Goal: Communication & Community: Ask a question

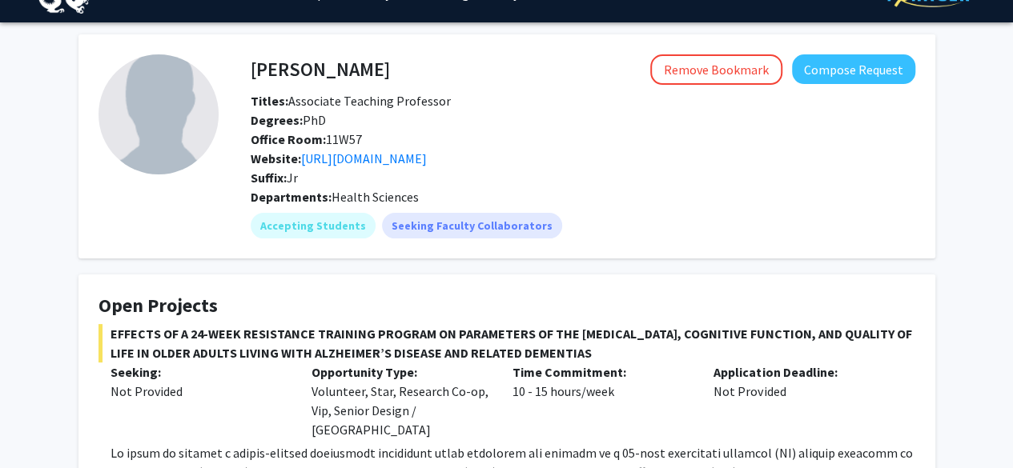
scroll to position [33, 0]
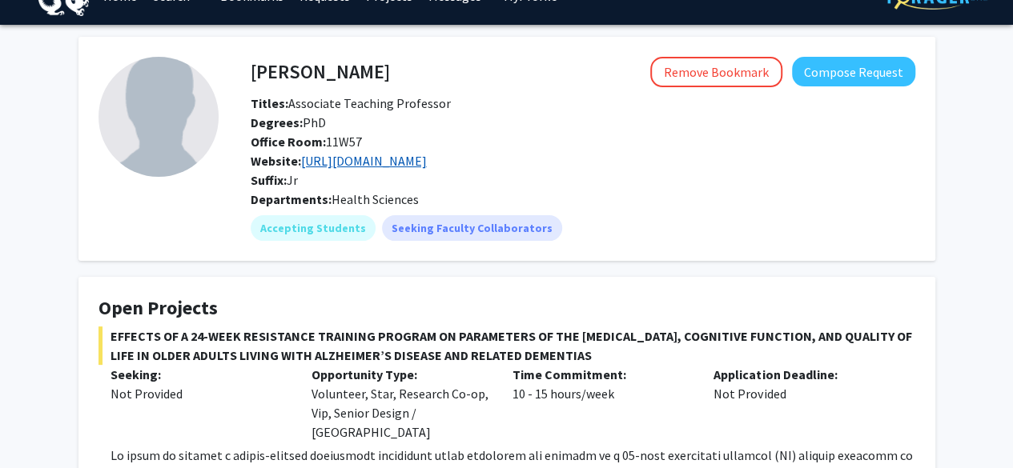
click at [328, 161] on link "[URL][DOMAIN_NAME]" at bounding box center [364, 161] width 126 height 16
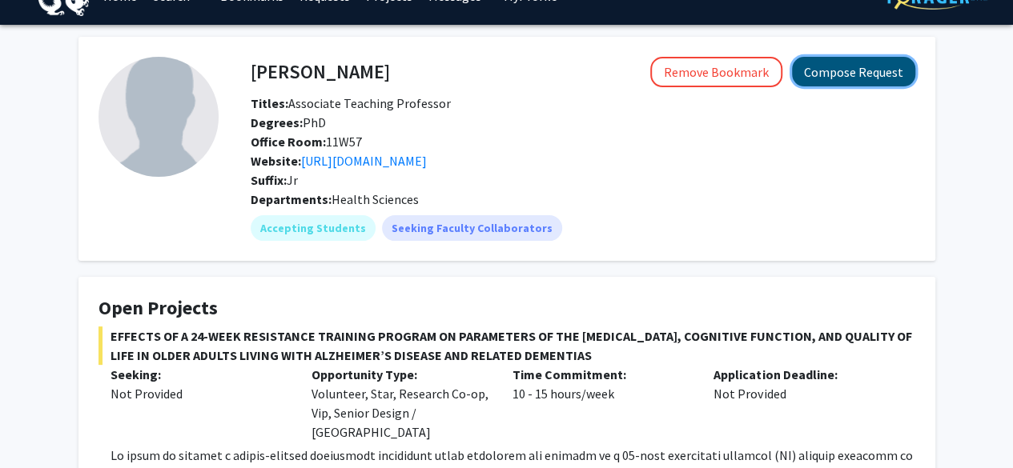
click at [872, 76] on button "Compose Request" at bounding box center [853, 72] width 123 height 30
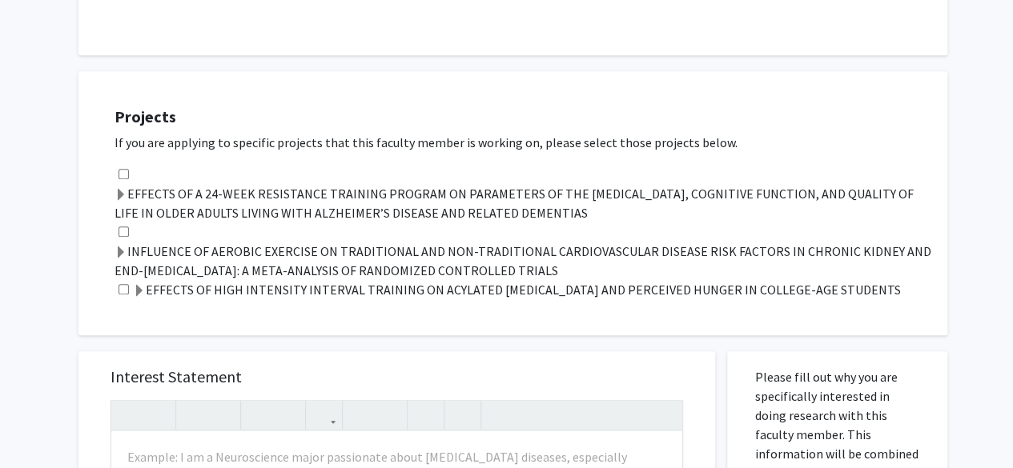
scroll to position [599, 0]
click at [228, 241] on label "INFLUENCE OF AEROBIC EXERCISE ON TRADITIONAL AND NON-TRADITIONAL CARDIOVASCULAR…" at bounding box center [522, 260] width 816 height 38
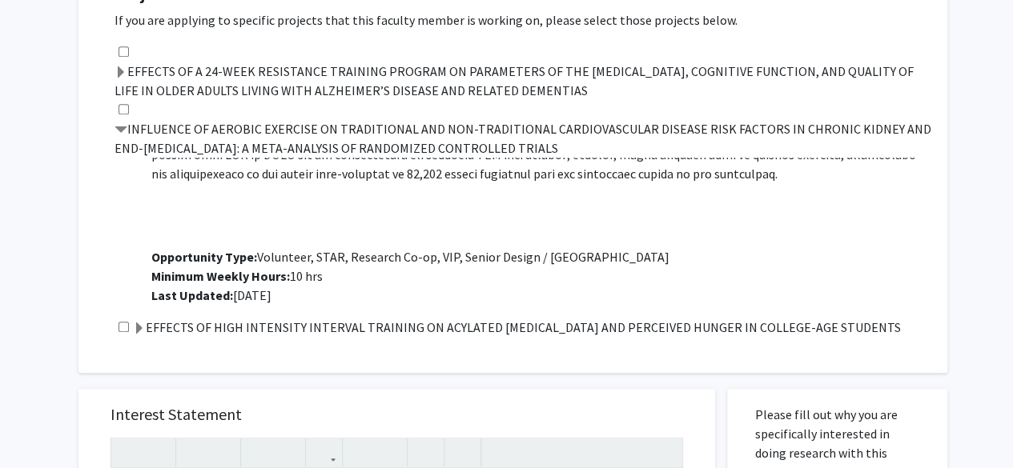
scroll to position [716, 0]
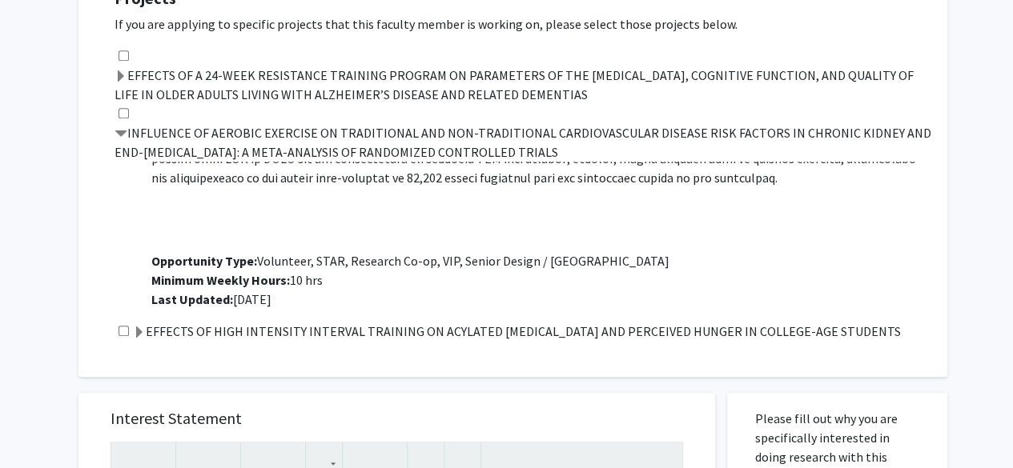
click at [118, 84] on label "EFFECTS OF A 24-WEEK RESISTANCE TRAINING PROGRAM ON PARAMETERS OF THE METABOLIC…" at bounding box center [522, 85] width 816 height 38
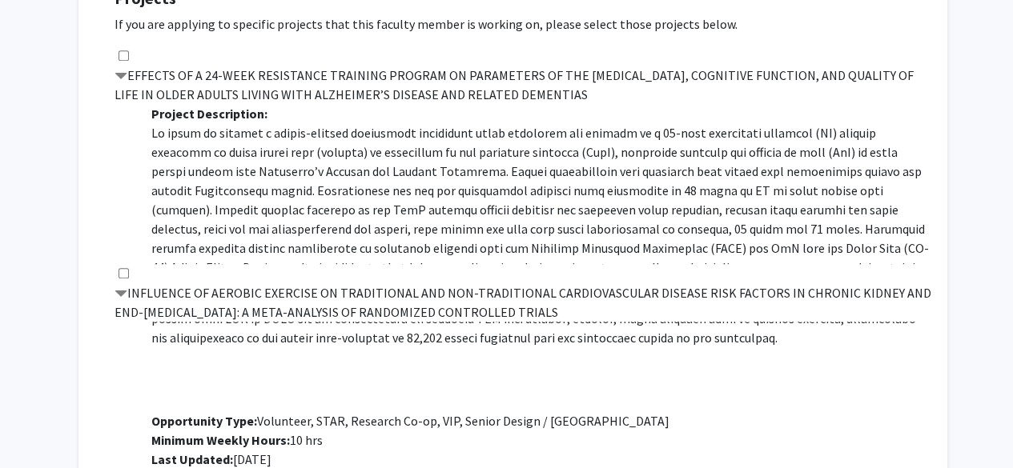
click at [117, 70] on span at bounding box center [120, 76] width 13 height 13
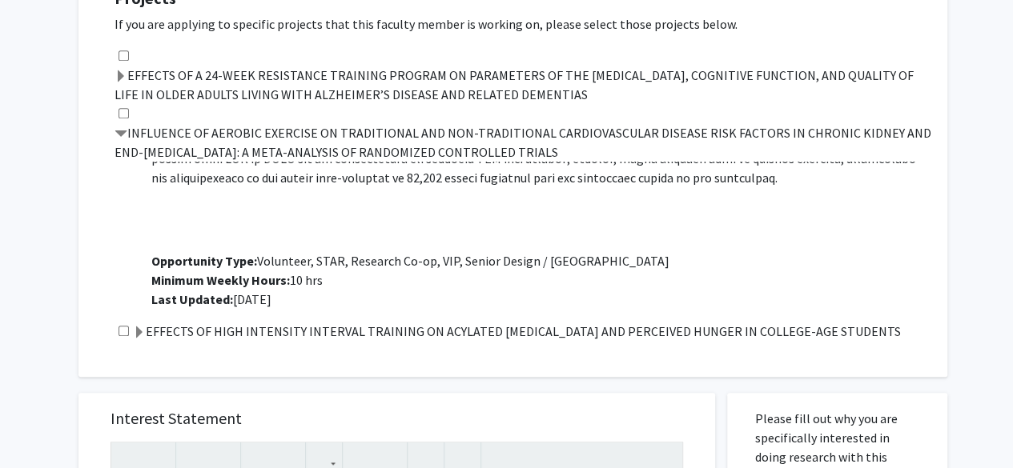
click at [123, 108] on input "checkbox" at bounding box center [123, 113] width 10 height 10
checkbox input "true"
click at [126, 326] on input "checkbox" at bounding box center [123, 331] width 10 height 10
checkbox input "true"
click at [139, 327] on span at bounding box center [139, 333] width 13 height 13
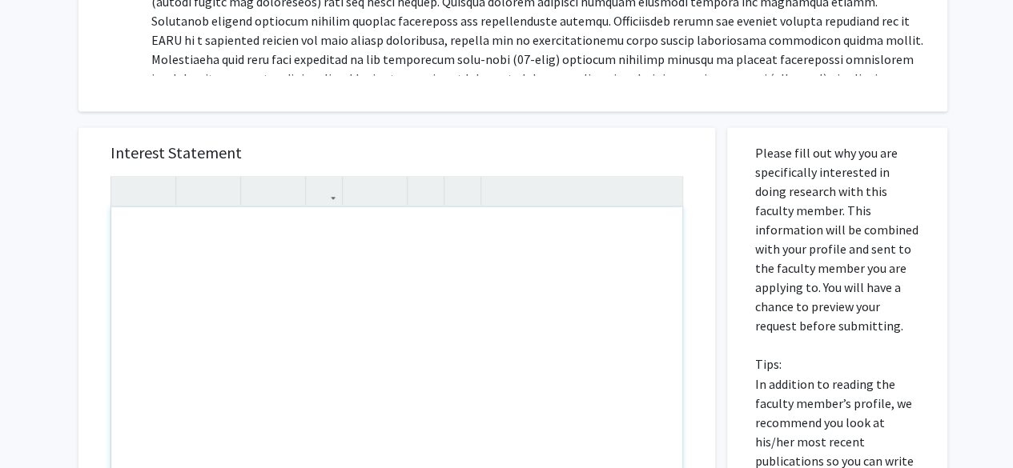
scroll to position [1141, 0]
drag, startPoint x: 261, startPoint y: 194, endPoint x: 189, endPoint y: 236, distance: 83.2
click at [189, 236] on div "Note to users with screen readers: Please press Alt+0 or Option+0 to deactivate…" at bounding box center [396, 391] width 571 height 367
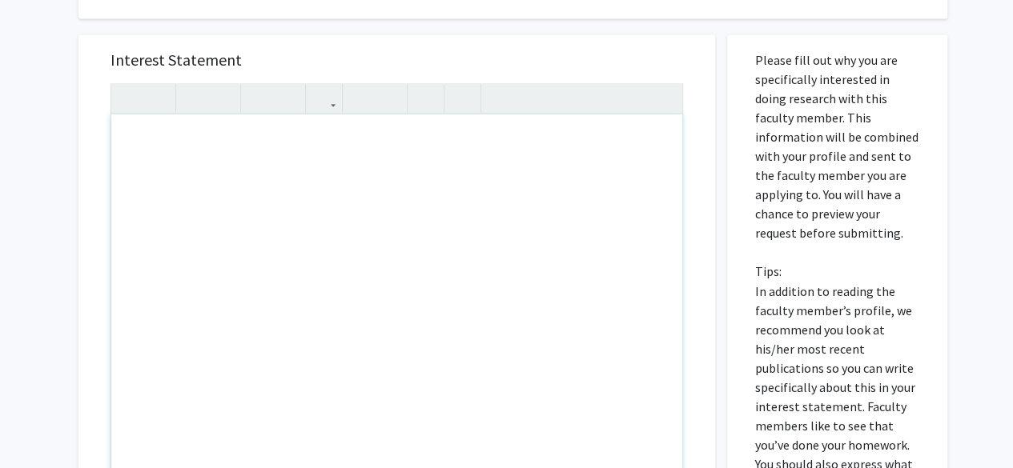
scroll to position [1214, 0]
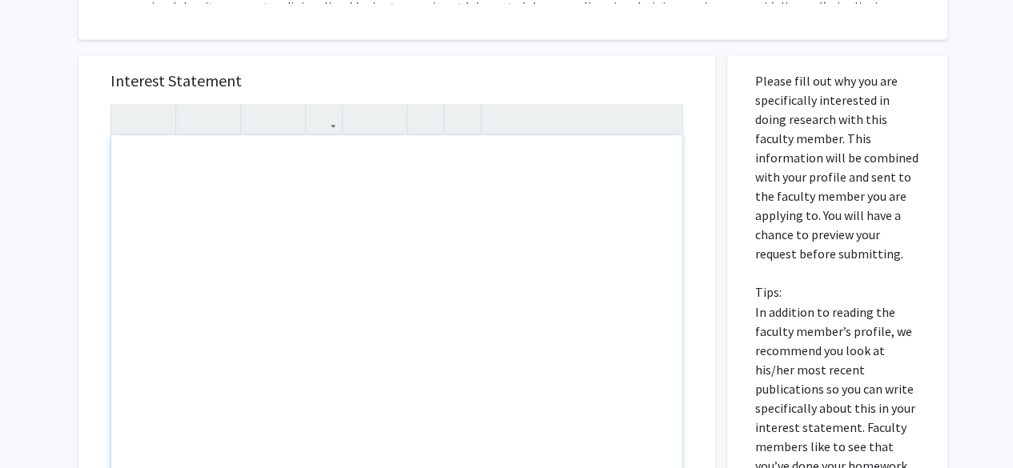
paste div "Note to users with screen readers: Please press Alt+0 or Option+0 to deactivate…"
type textarea "<p>I am very interested in your research on exercise as a non-pharmacological t…"
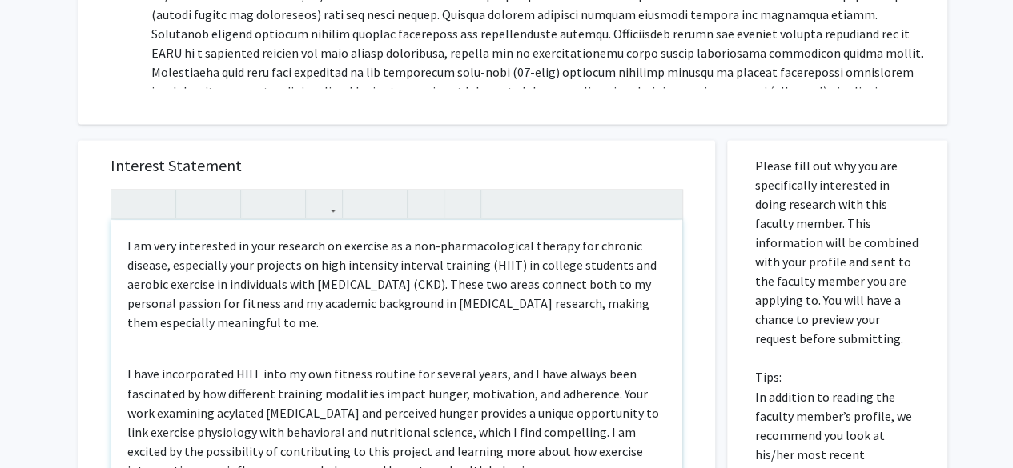
scroll to position [1131, 0]
click at [166, 327] on div "I am very interested in your research on exercise as a non-pharmacological ther…" at bounding box center [396, 402] width 571 height 367
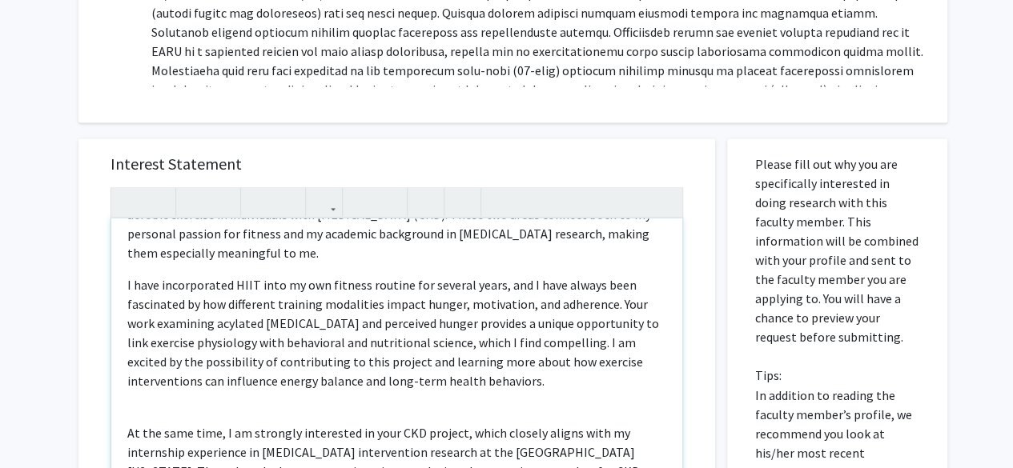
scroll to position [64, 0]
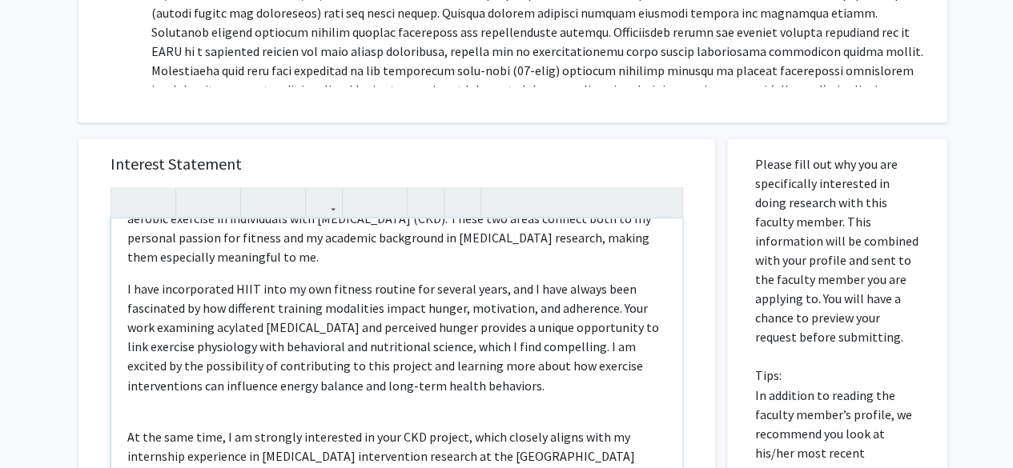
click at [134, 388] on div "I am very interested in your research on exercise as a non-pharmacological ther…" at bounding box center [396, 402] width 571 height 367
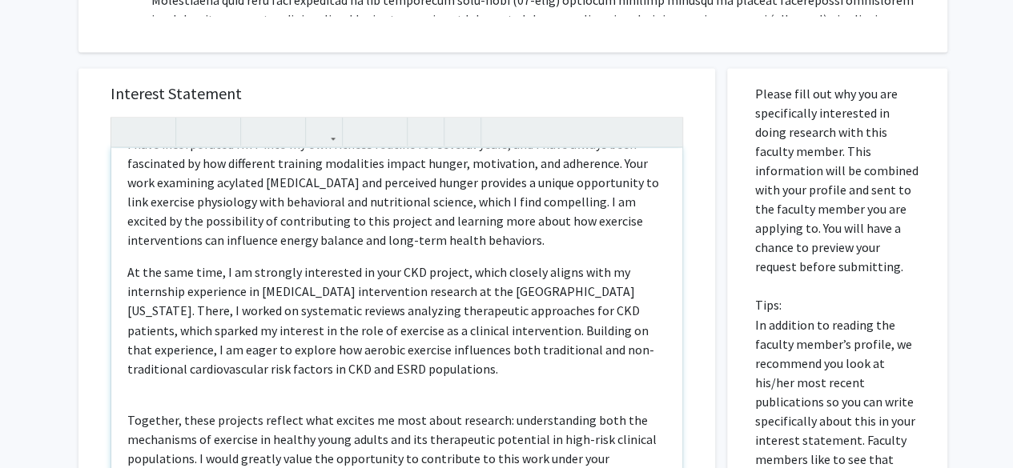
scroll to position [1206, 0]
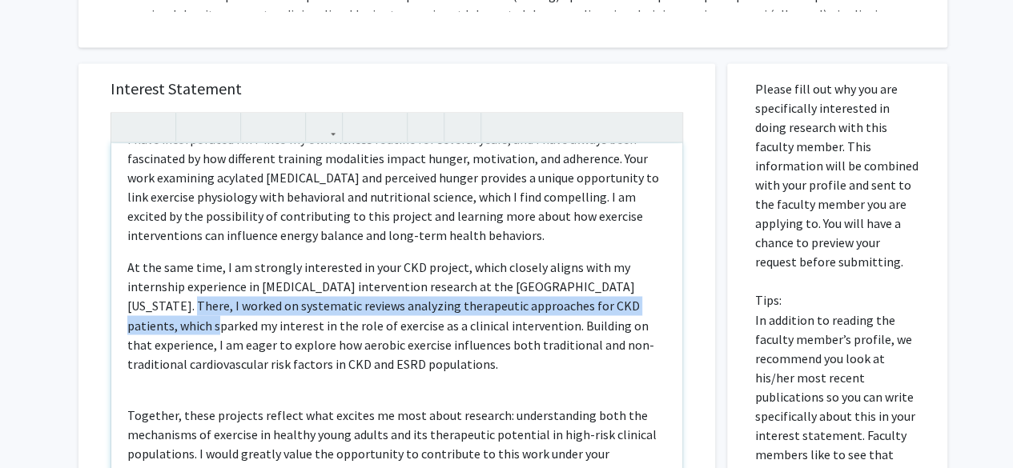
drag, startPoint x: 131, startPoint y: 283, endPoint x: 141, endPoint y: 306, distance: 25.1
click at [141, 306] on p "At the same time, I am strongly interested in your CKD project, which closely a…" at bounding box center [396, 315] width 539 height 115
click at [130, 288] on p "At the same time, I am strongly interested in your CKD project, which closely a…" at bounding box center [396, 315] width 539 height 115
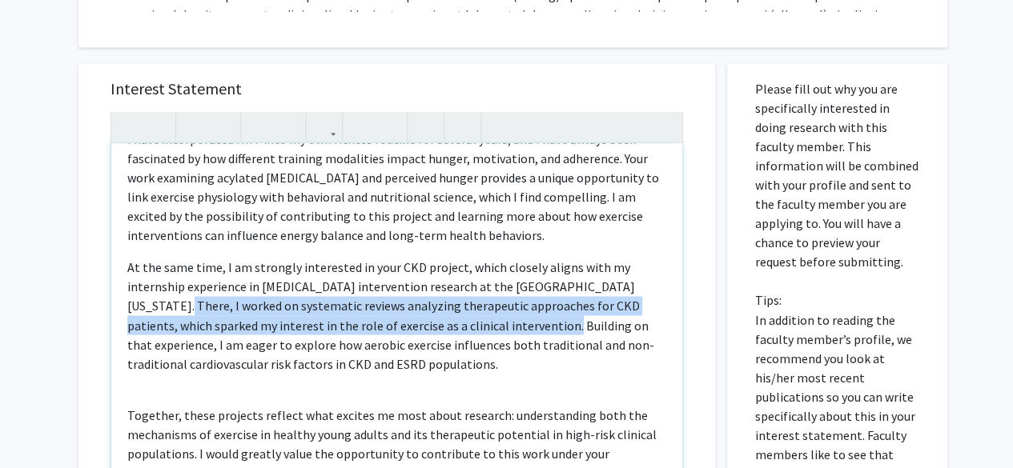
drag, startPoint x: 128, startPoint y: 286, endPoint x: 483, endPoint y: 309, distance: 356.1
click at [483, 309] on p "At the same time, I am strongly interested in your CKD project, which closely a…" at bounding box center [396, 315] width 539 height 115
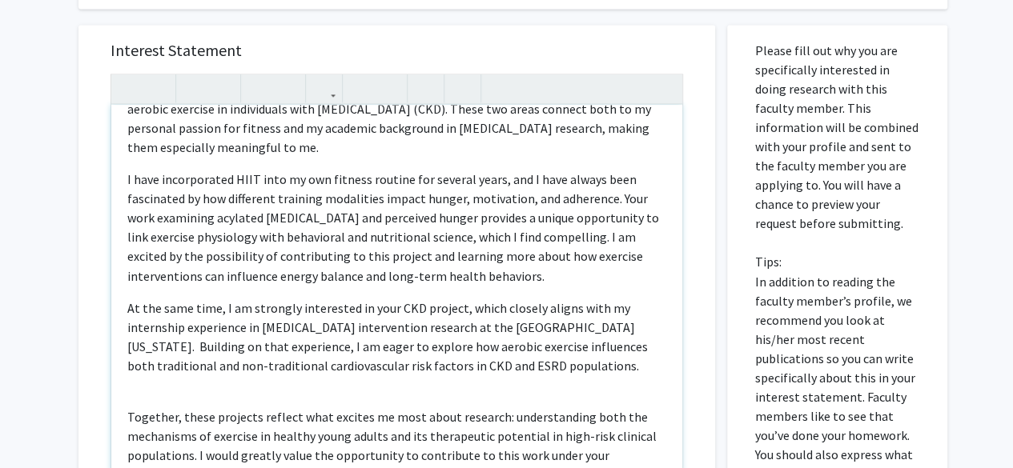
scroll to position [57, 0]
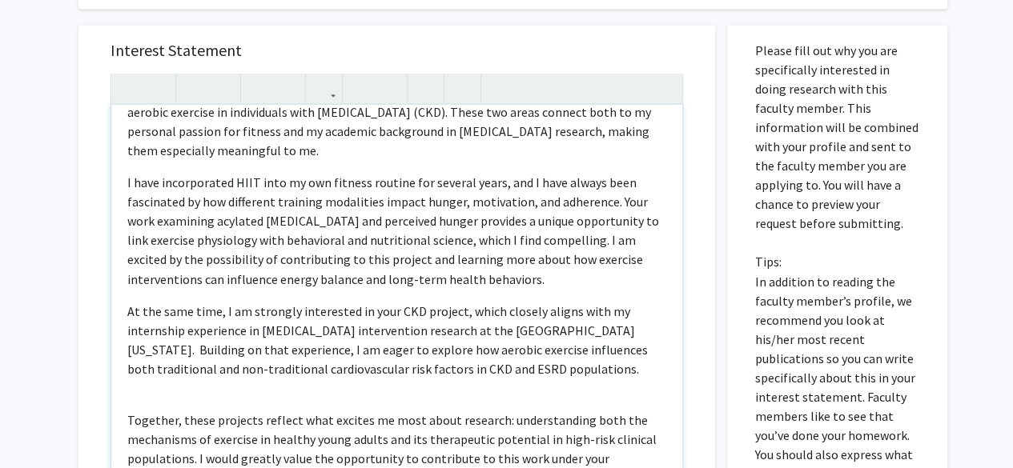
click at [128, 301] on p "At the same time, I am strongly interested in your CKD project, which closely a…" at bounding box center [396, 339] width 539 height 77
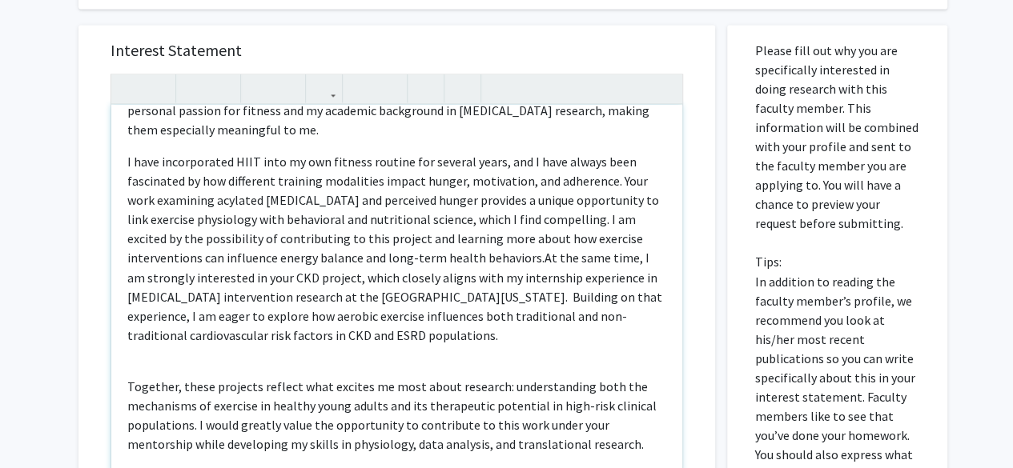
scroll to position [78, 0]
click at [621, 249] on span "At the same time, I am strongly interested in your CKD project, which closely a…" at bounding box center [394, 295] width 535 height 93
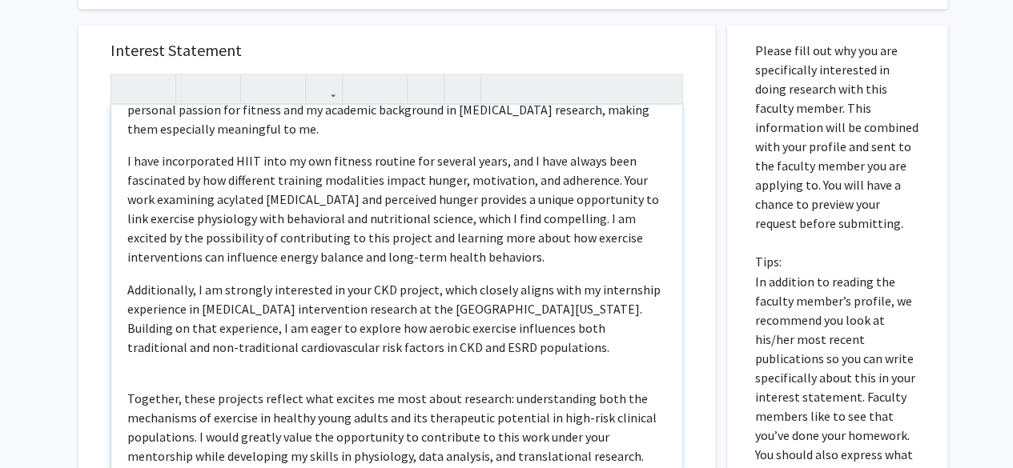
click at [480, 281] on span "Additionally, I am strongly interested in your CKD project, which closely align…" at bounding box center [393, 318] width 533 height 74
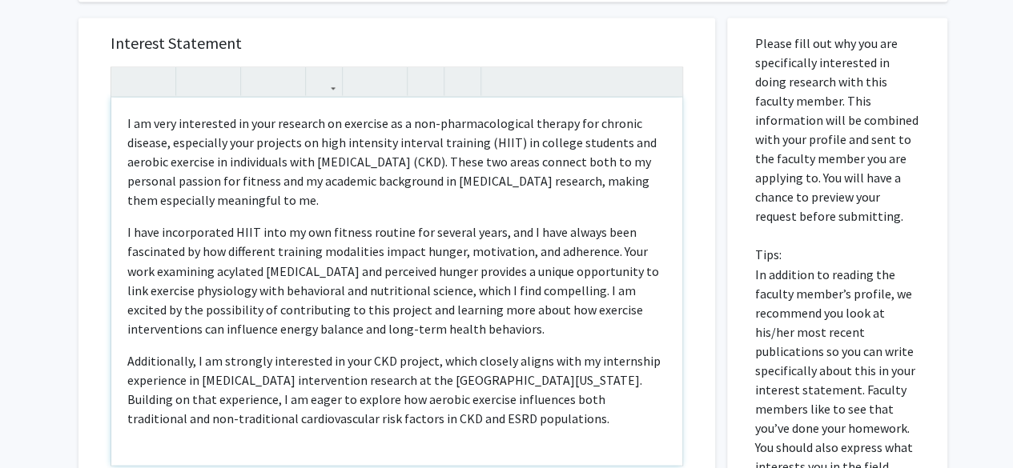
scroll to position [1251, 0]
click at [152, 114] on p "I am very interested in your research on exercise as a non-pharmacological ther…" at bounding box center [396, 162] width 539 height 96
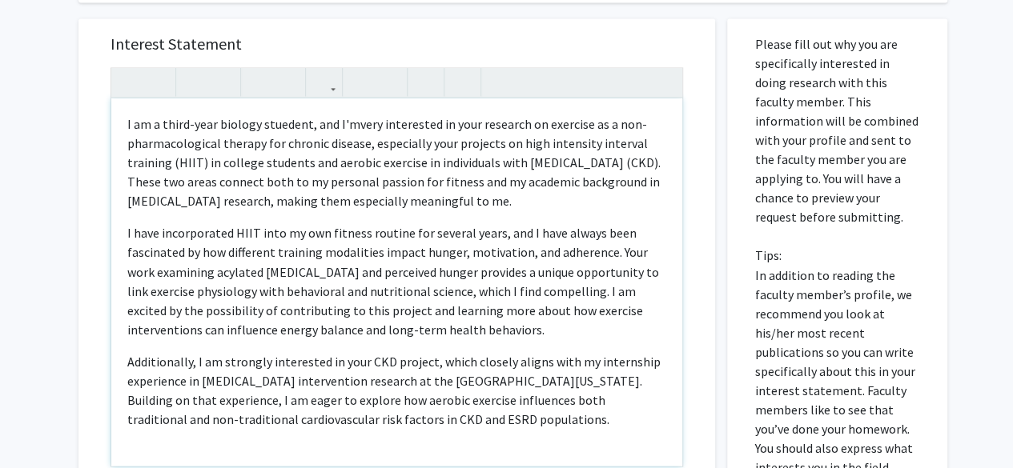
click at [296, 114] on p "I am a third-year biology stuedent, and I'mvery interested in your research on …" at bounding box center [396, 162] width 539 height 96
click at [286, 114] on p "I am a third-year biology stuedent, and I'mvery interested in your research on …" at bounding box center [396, 162] width 539 height 96
drag, startPoint x: 166, startPoint y: 143, endPoint x: 517, endPoint y: 122, distance: 351.2
click at [517, 122] on p "I am a third-year biology student, and I am very interested in your research on…" at bounding box center [396, 162] width 539 height 96
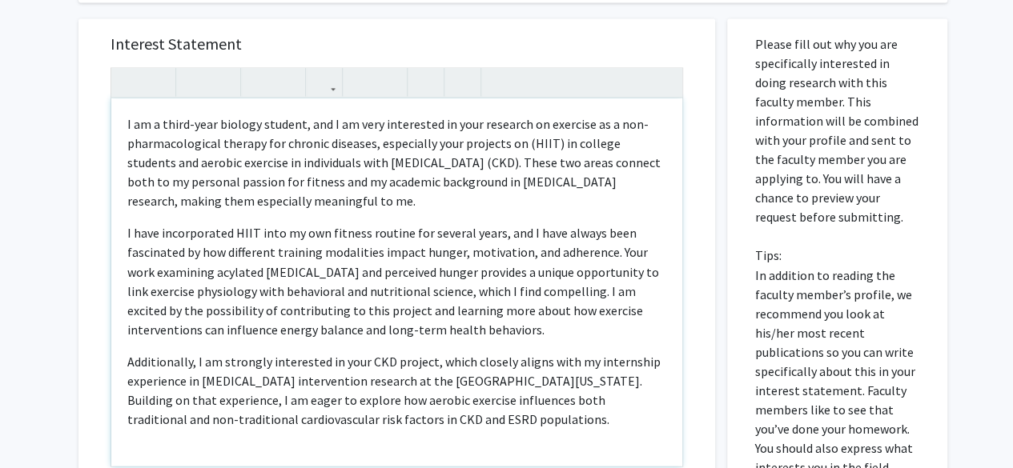
click at [525, 123] on p "I am a third-year biology student, and I am very interested in your research on…" at bounding box center [396, 162] width 539 height 96
click at [545, 126] on p "I am a third-year biology student, and I am very interested in your research on…" at bounding box center [396, 162] width 539 height 96
click at [411, 223] on p "I have incorporated HIIT into my own fitness routine for several years, and I h…" at bounding box center [396, 280] width 539 height 115
click at [467, 145] on p "I am a third-year biology student, and I am very interested in your research on…" at bounding box center [396, 162] width 539 height 96
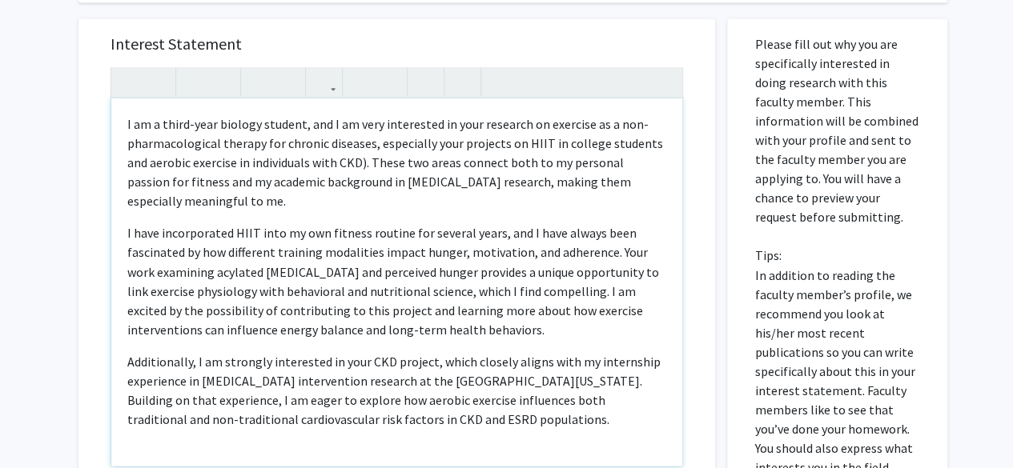
click at [361, 146] on p "I am a third-year biology student, and I am very interested in your research on…" at bounding box center [396, 162] width 539 height 96
click at [365, 143] on p "I am a third-year biology student, and I am very interested in your research on…" at bounding box center [396, 162] width 539 height 96
click at [386, 223] on p "I have incorporated HIIT into my own fitness routine for several years, and I h…" at bounding box center [396, 280] width 539 height 115
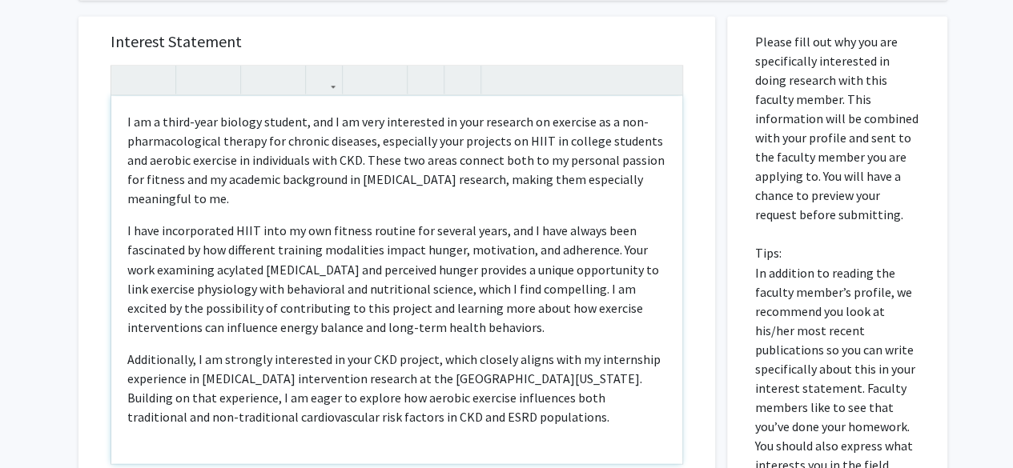
scroll to position [1254, 0]
click at [612, 228] on p "I have incorporated HIIT into my own fitness routine for several years, and I h…" at bounding box center [396, 277] width 539 height 115
click at [607, 236] on p "I have incorporated HIIT into my own fitness routine for several years, and I h…" at bounding box center [396, 277] width 539 height 115
type textarea "<p>I am a third-year biology student, and I am very interested in your research…"
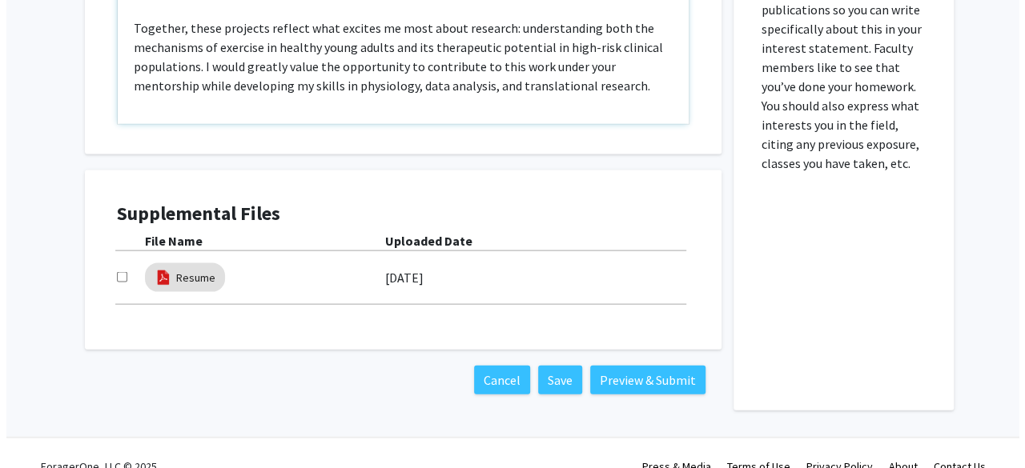
scroll to position [1599, 0]
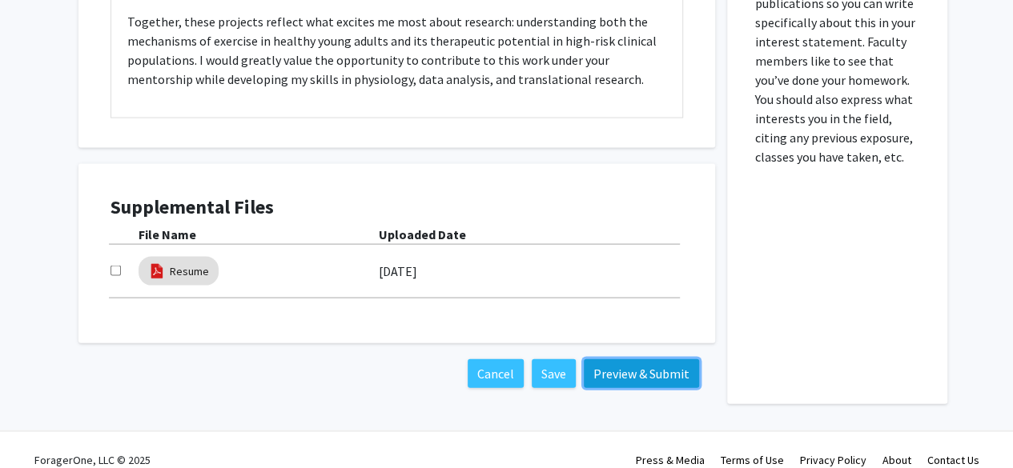
click at [629, 359] on button "Preview & Submit" at bounding box center [640, 373] width 115 height 29
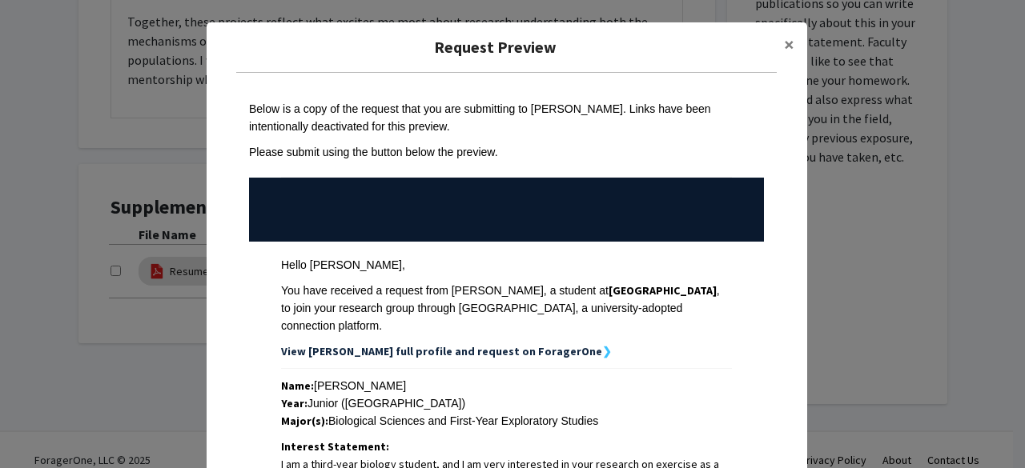
drag, startPoint x: 629, startPoint y: 359, endPoint x: 730, endPoint y: 107, distance: 270.8
click at [784, 46] on span "×" at bounding box center [789, 44] width 10 height 25
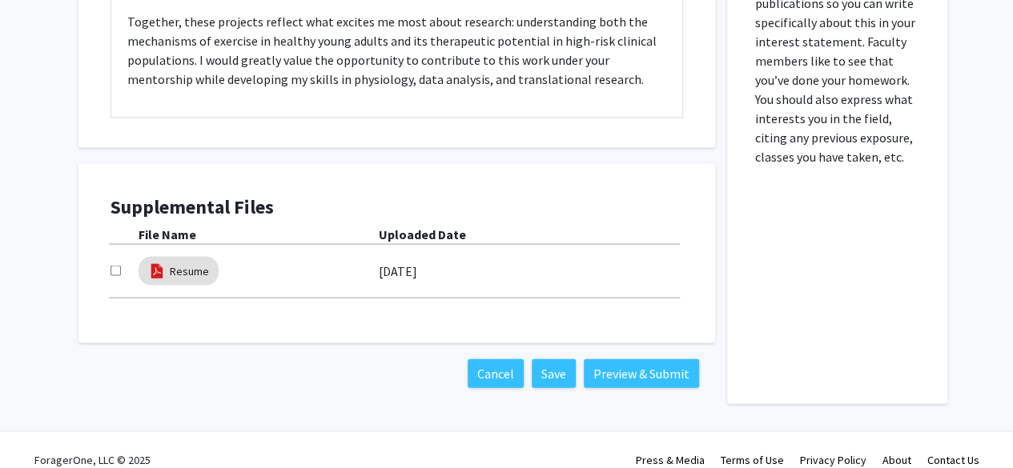
click at [110, 266] on input "checkbox" at bounding box center [115, 271] width 10 height 10
checkbox input "true"
click at [640, 359] on button "Preview & Submit" at bounding box center [640, 373] width 115 height 29
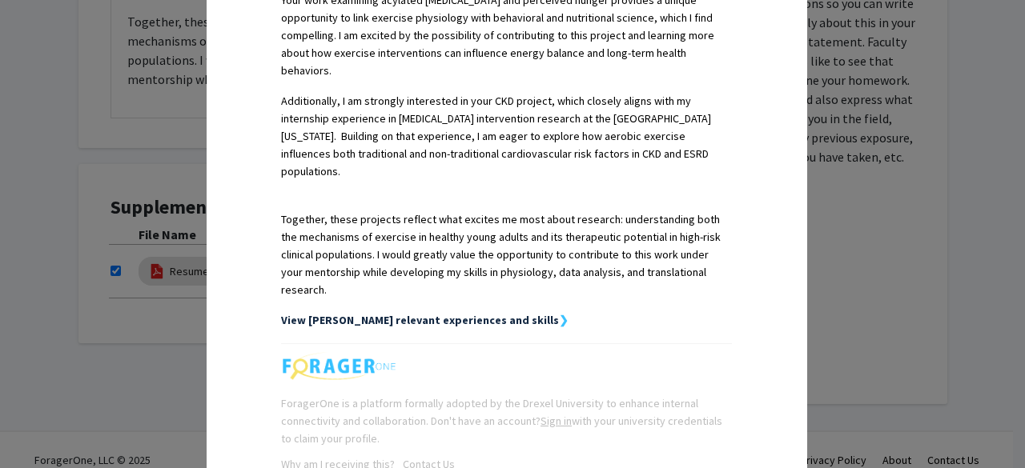
scroll to position [648, 0]
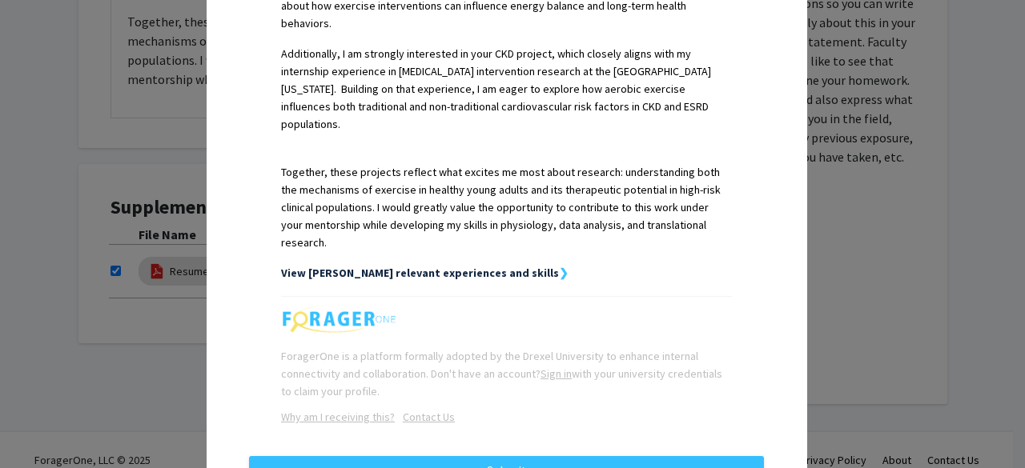
click at [805, 227] on div "Request Preview × Below is a copy of the request that you are submitting to Mic…" at bounding box center [512, 234] width 1025 height 468
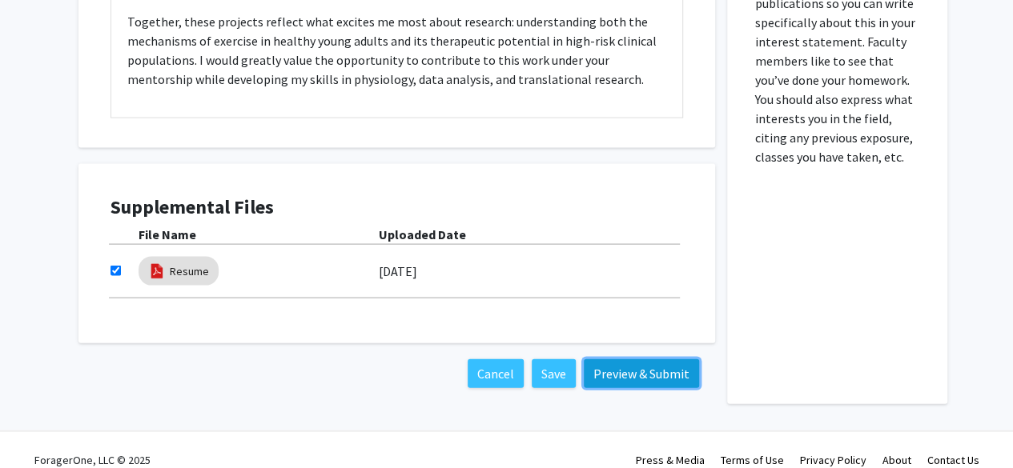
click at [631, 359] on button "Preview & Submit" at bounding box center [640, 373] width 115 height 29
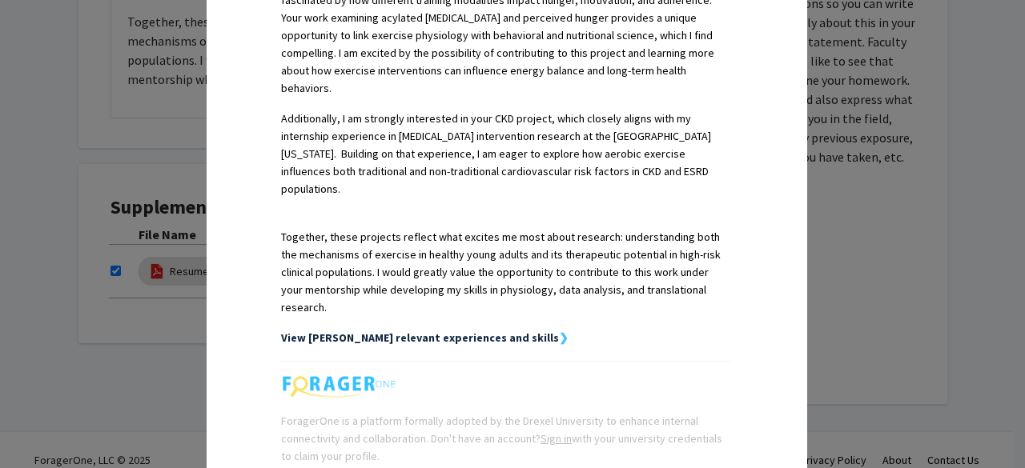
scroll to position [583, 0]
click at [427, 330] on strong "View Bryan's relevant experiences and skills" at bounding box center [420, 337] width 278 height 14
click at [559, 330] on strong "❯" at bounding box center [564, 337] width 10 height 14
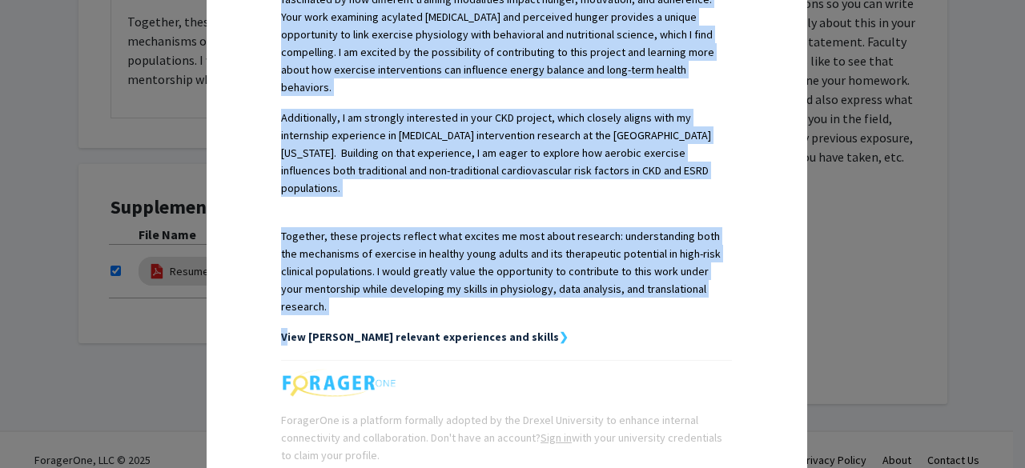
click at [559, 330] on strong "❯" at bounding box center [564, 337] width 10 height 14
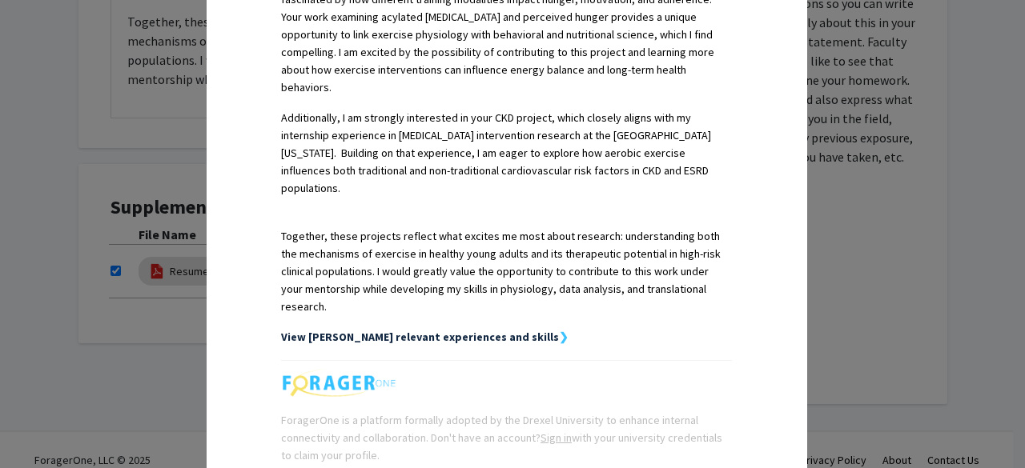
click at [559, 330] on strong "❯" at bounding box center [564, 337] width 10 height 14
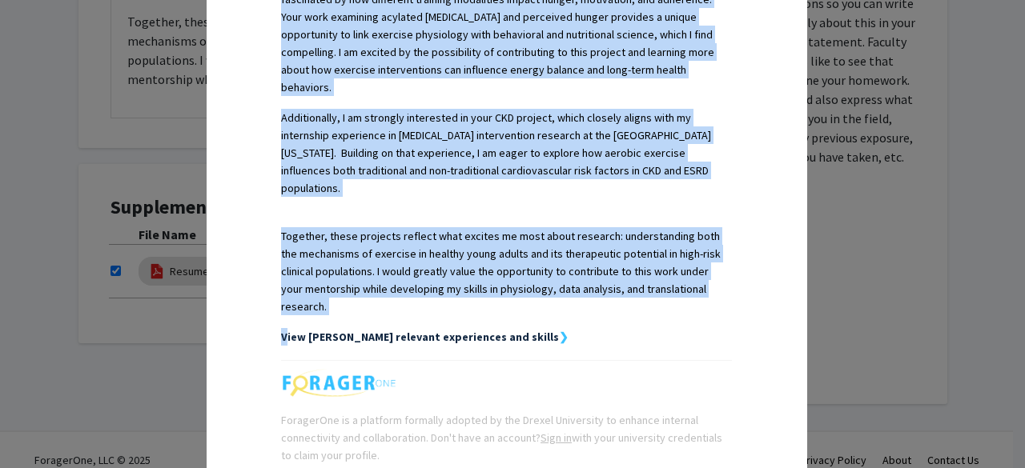
click at [559, 330] on strong "❯" at bounding box center [564, 337] width 10 height 14
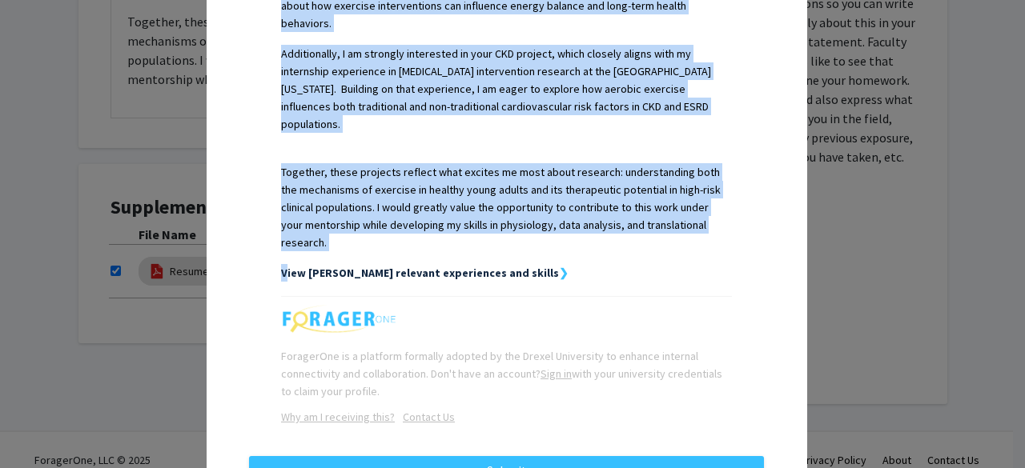
click at [419, 410] on u "Contact Us" at bounding box center [429, 417] width 52 height 14
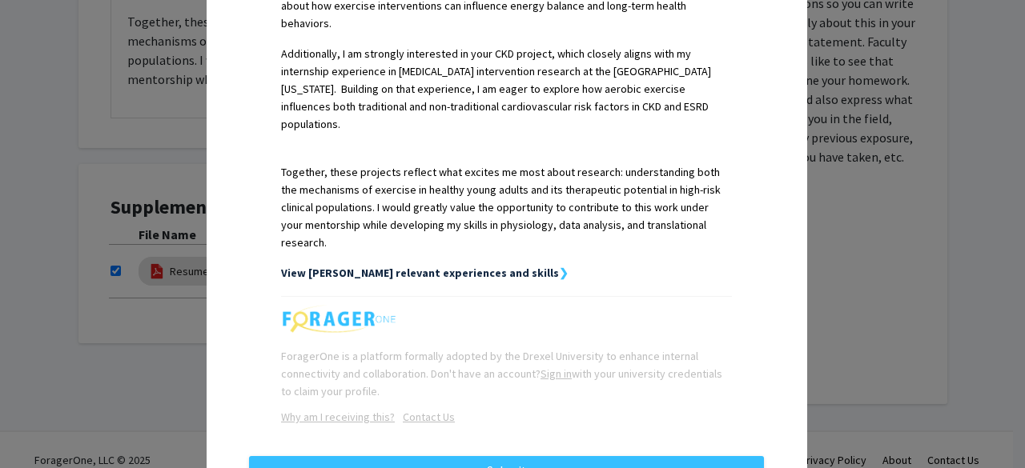
click at [339, 103] on div "Interest Statement: I am a third-year biology student, and I am very interested…" at bounding box center [506, 20] width 451 height 461
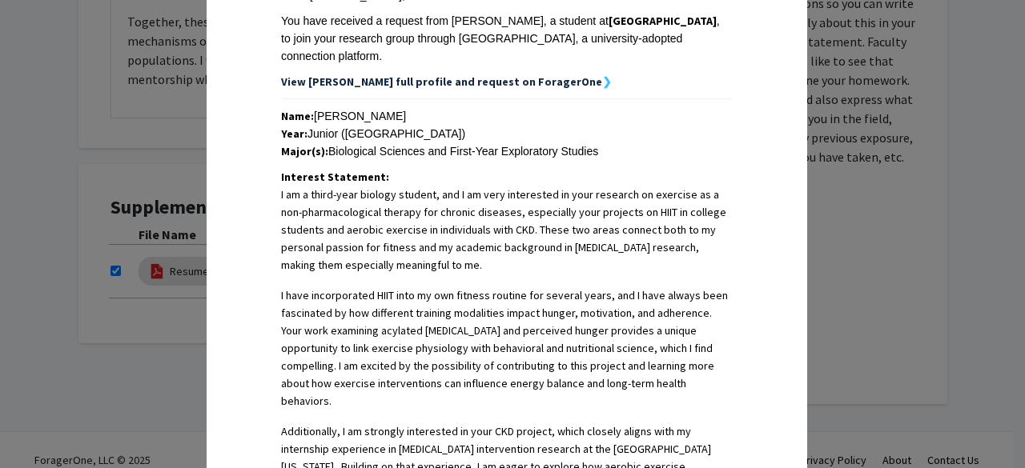
scroll to position [255, 0]
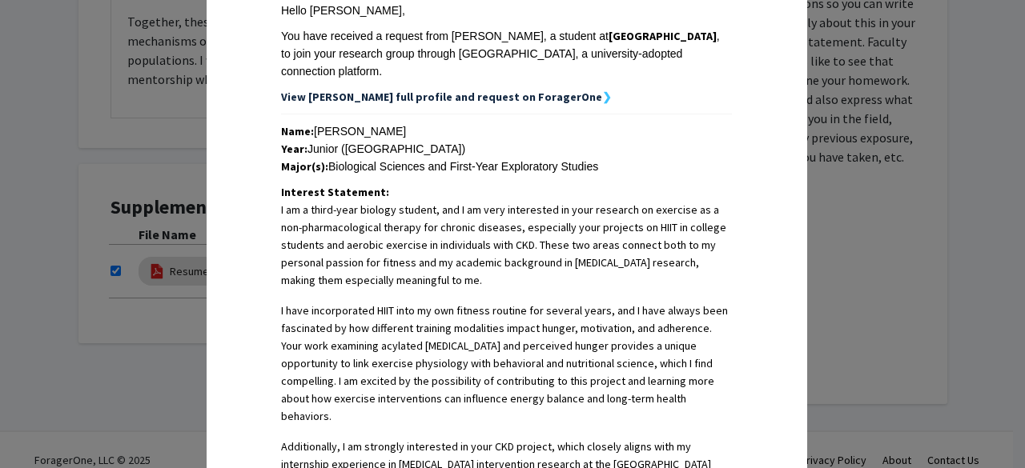
click at [367, 90] on strong "View Bryan's full profile and request on ForagerOne" at bounding box center [441, 97] width 321 height 14
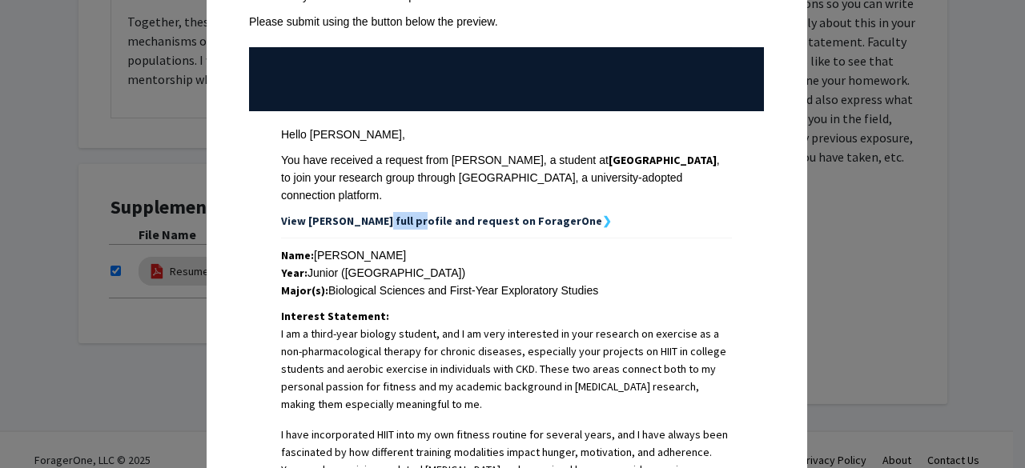
scroll to position [122, 0]
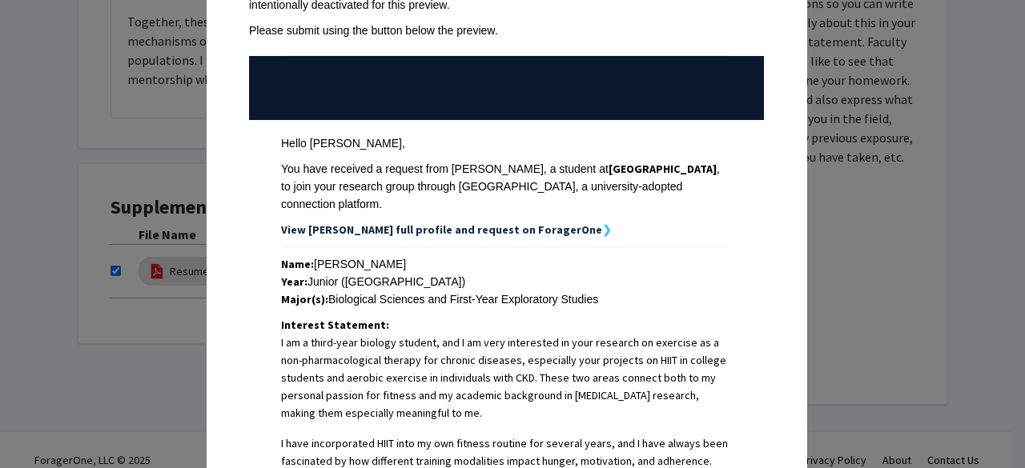
click at [368, 86] on td at bounding box center [506, 88] width 515 height 64
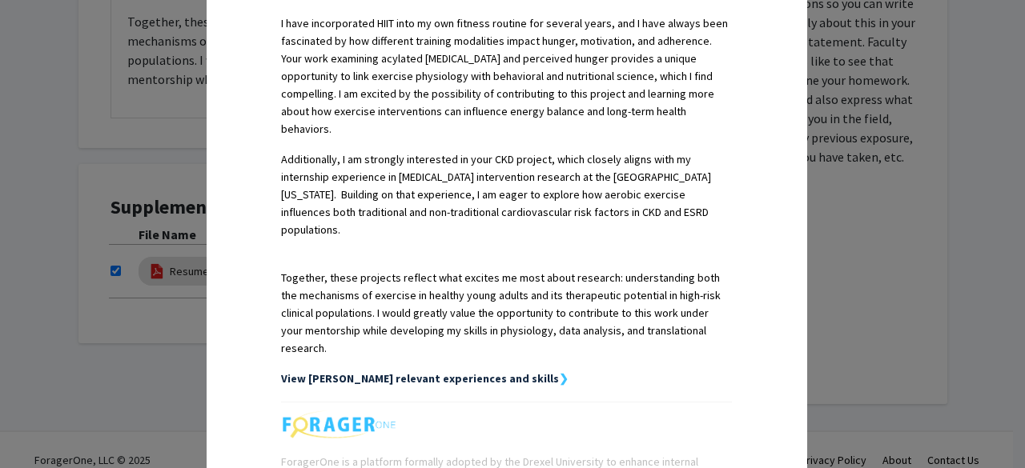
scroll to position [648, 0]
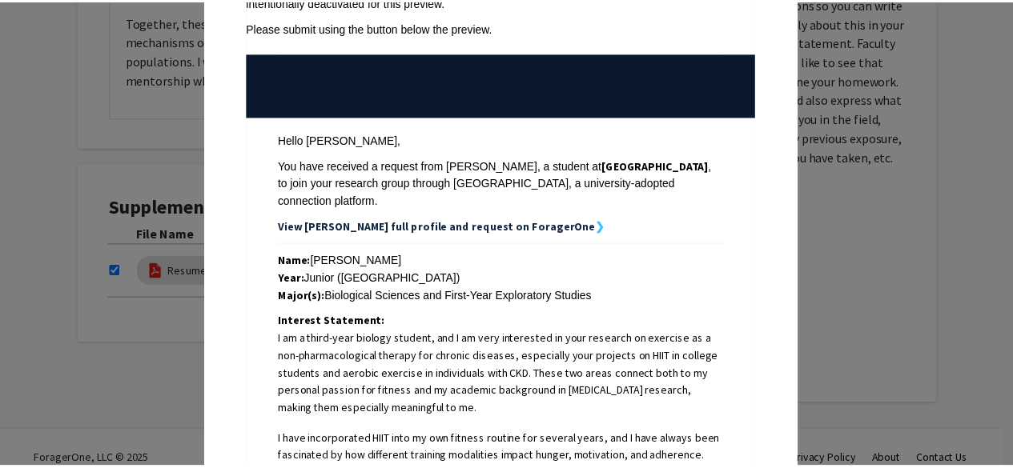
scroll to position [0, 0]
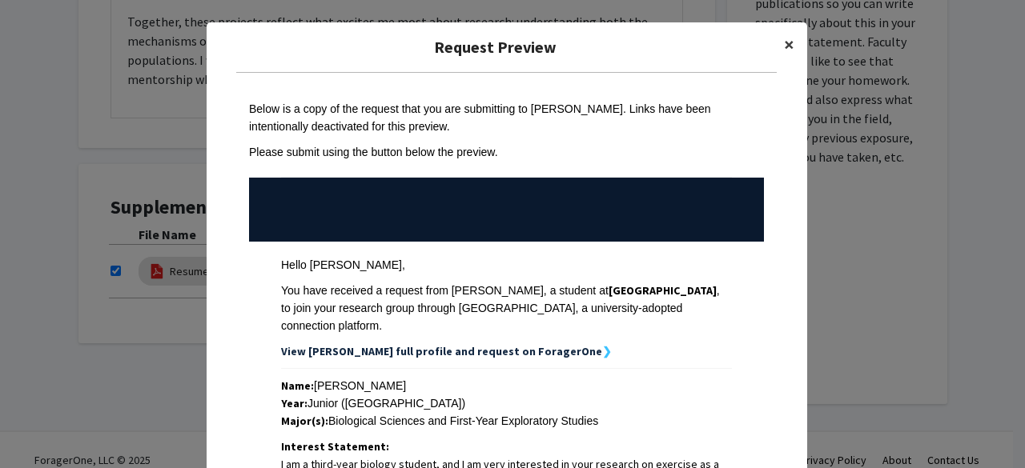
click at [771, 47] on button "×" at bounding box center [789, 44] width 36 height 45
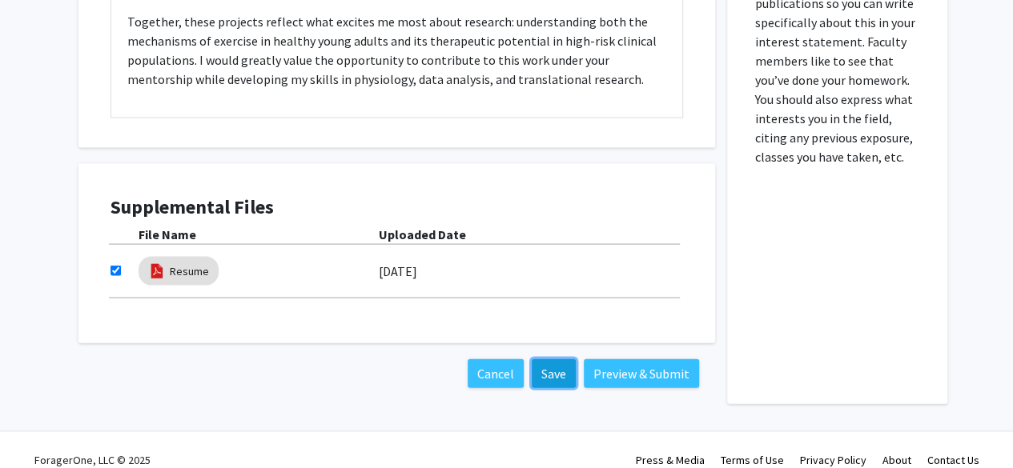
click at [549, 363] on button "Save" at bounding box center [553, 373] width 44 height 29
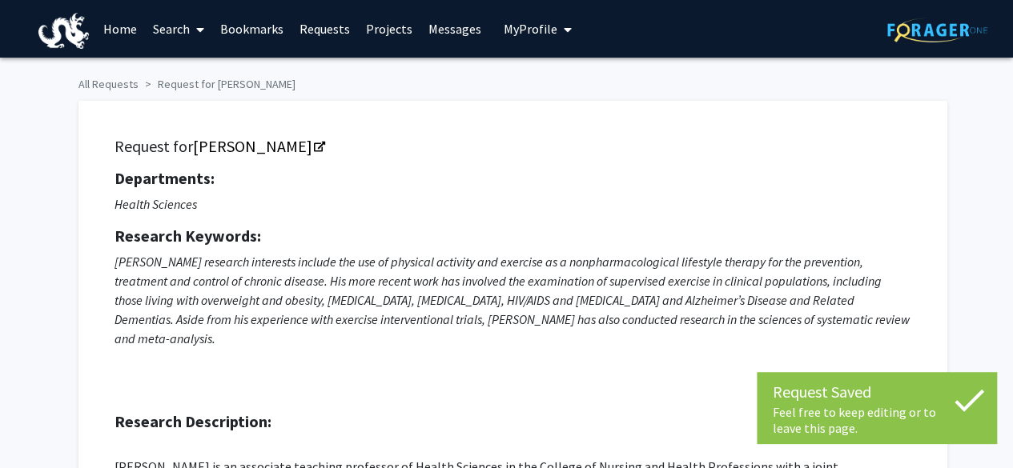
click at [307, 47] on link "Requests" at bounding box center [324, 29] width 66 height 56
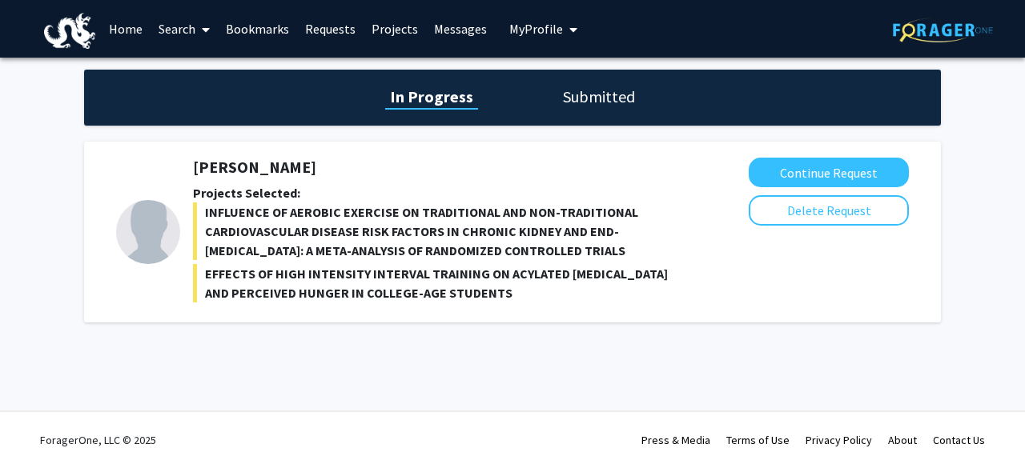
click at [259, 30] on link "Bookmarks" at bounding box center [257, 29] width 79 height 56
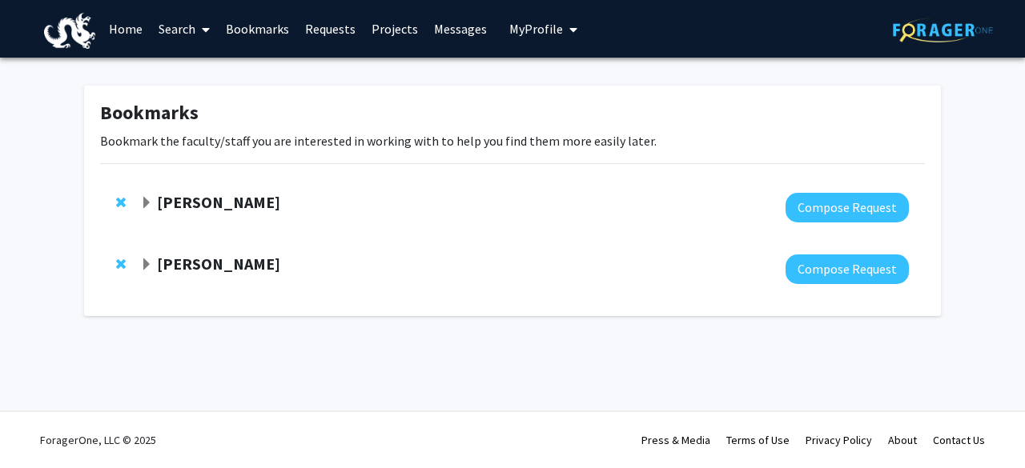
click at [207, 198] on strong "Ben Binder-Markey" at bounding box center [218, 202] width 123 height 20
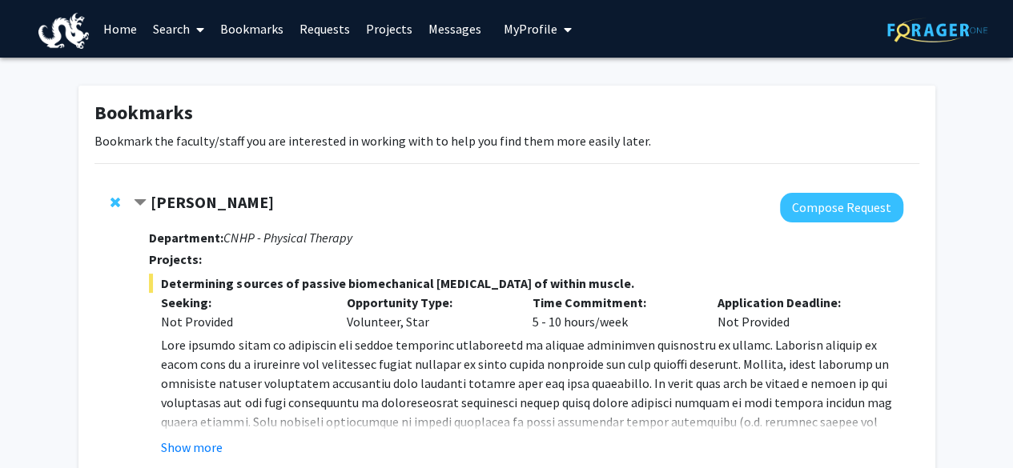
click at [207, 198] on strong "Ben Binder-Markey" at bounding box center [211, 202] width 123 height 20
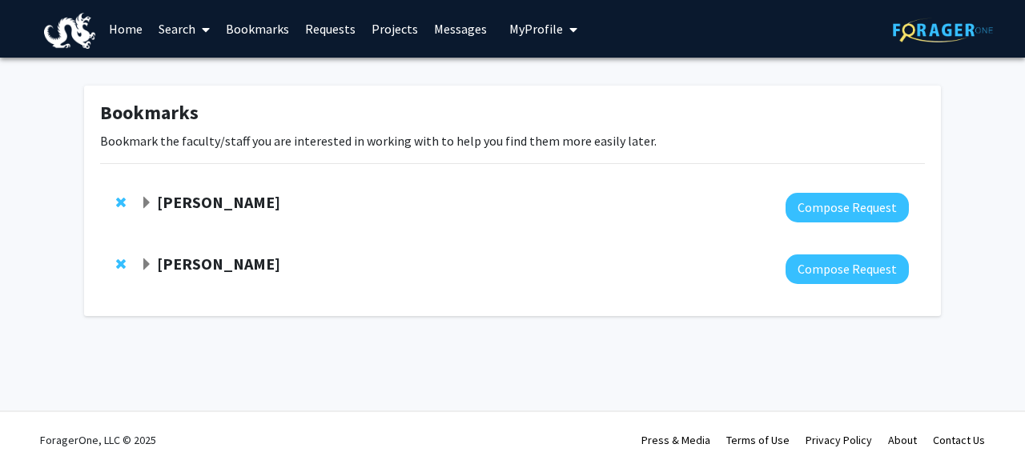
click at [207, 198] on strong "Ben Binder-Markey" at bounding box center [218, 202] width 123 height 20
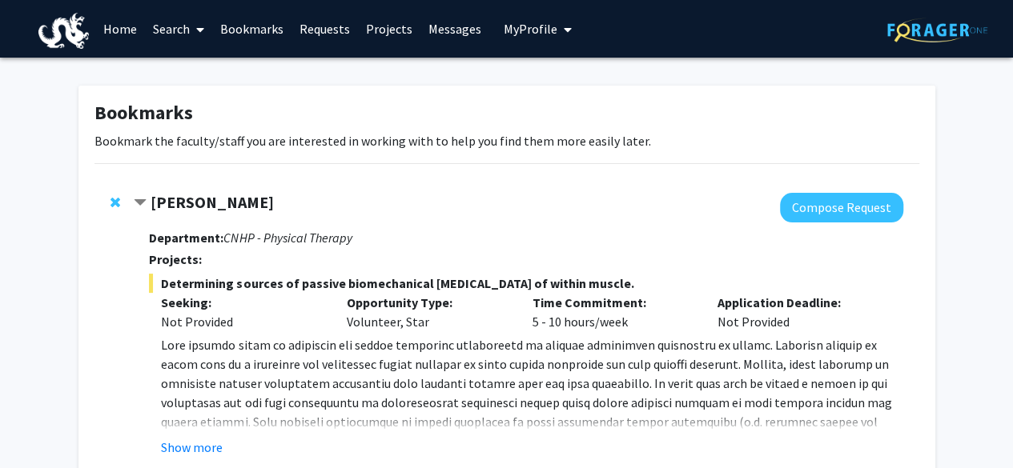
click at [207, 198] on strong "Ben Binder-Markey" at bounding box center [211, 202] width 123 height 20
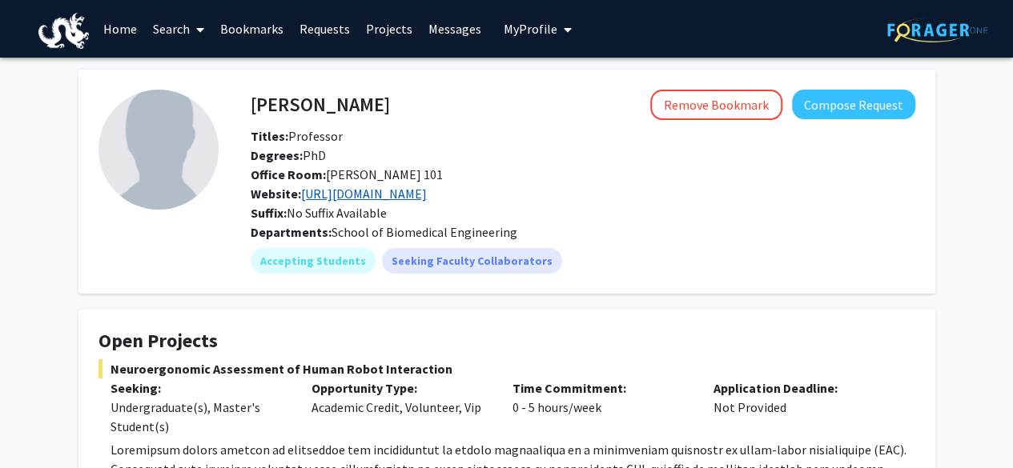
click at [347, 190] on link "[URL][DOMAIN_NAME]" at bounding box center [364, 194] width 126 height 16
